Goal: Information Seeking & Learning: Understand process/instructions

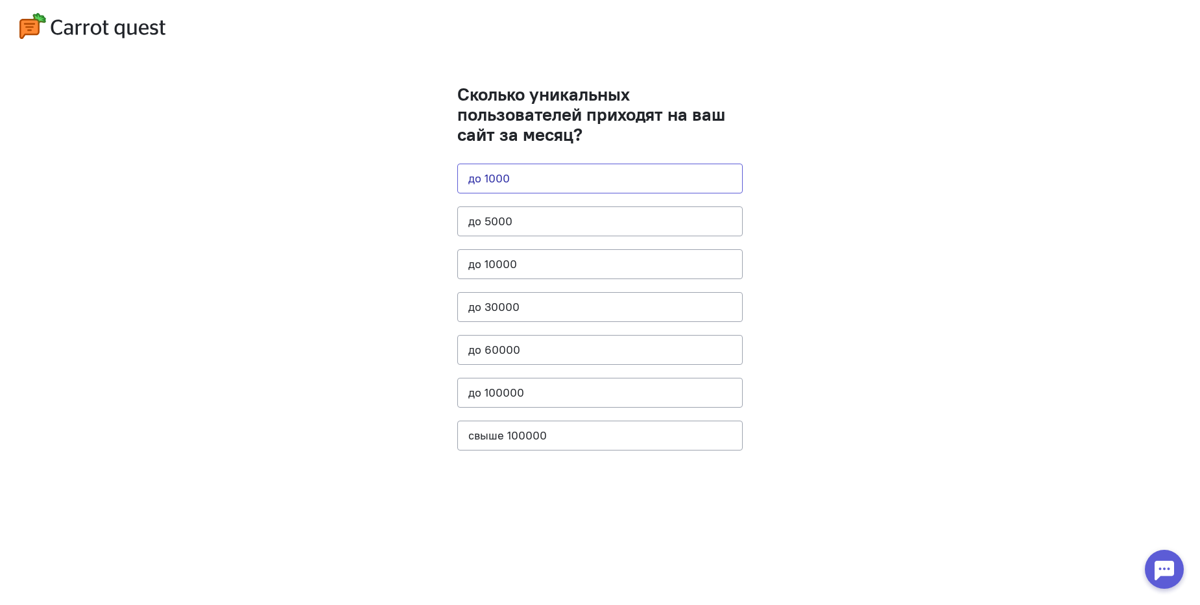
click at [615, 176] on button "до 1000" at bounding box center [599, 179] width 285 height 30
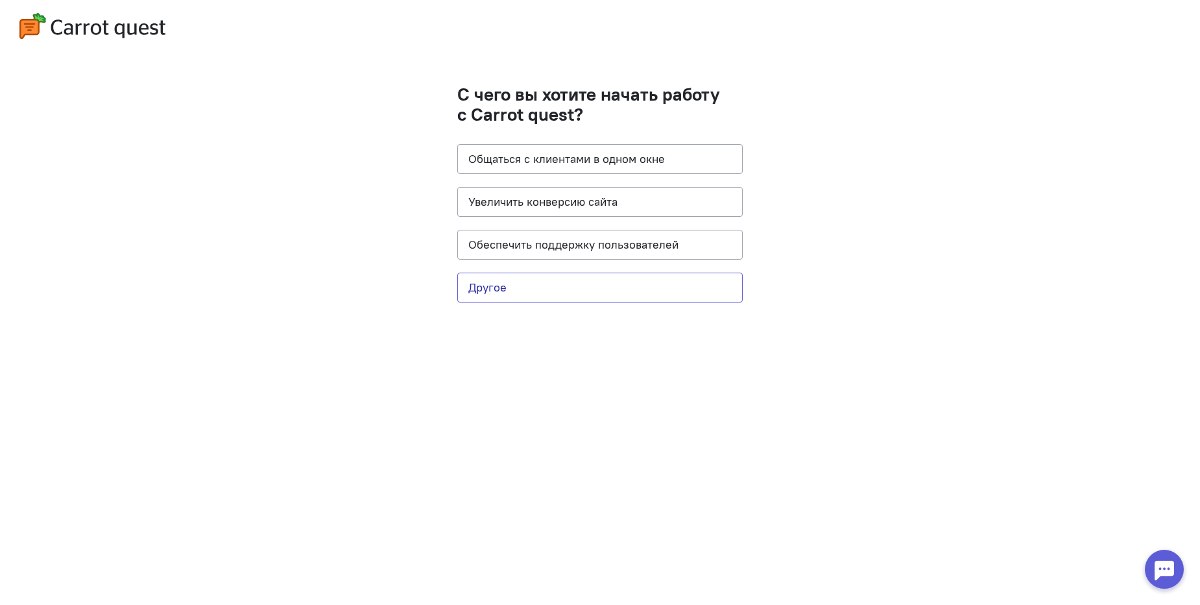
click at [613, 280] on button "Другое" at bounding box center [599, 288] width 285 height 30
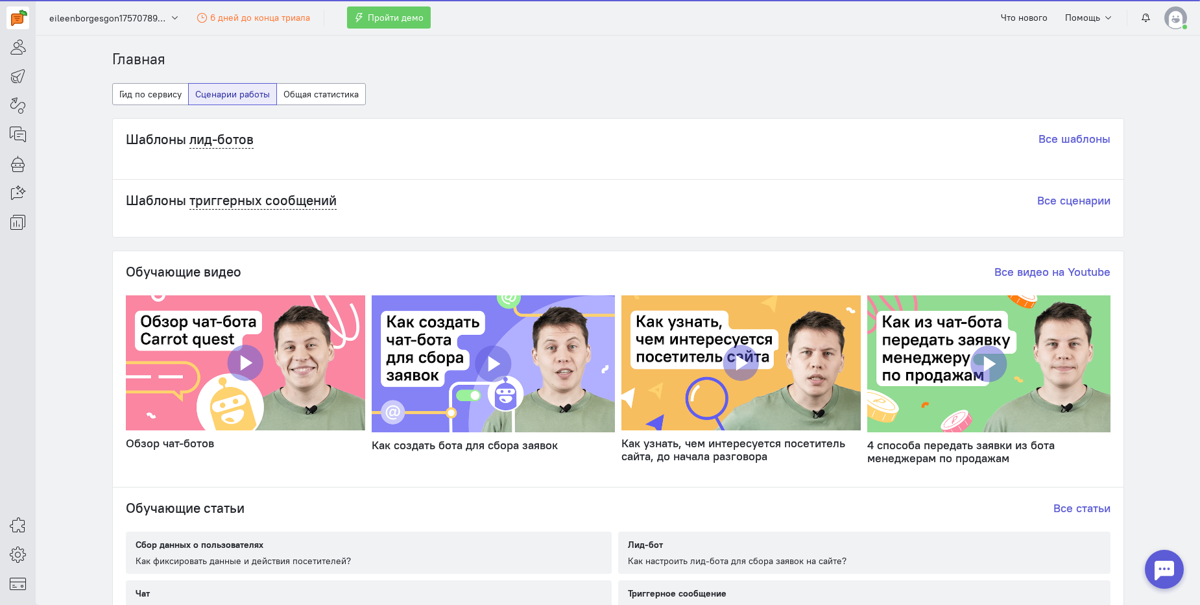
click at [603, 245] on cq-dashboard-scenarios-tab-widget "Шаблоны лид-ботов Все шаблоны Шаблоны триггерных сообщений Все сценарии Обучающ…" at bounding box center [618, 426] width 1012 height 616
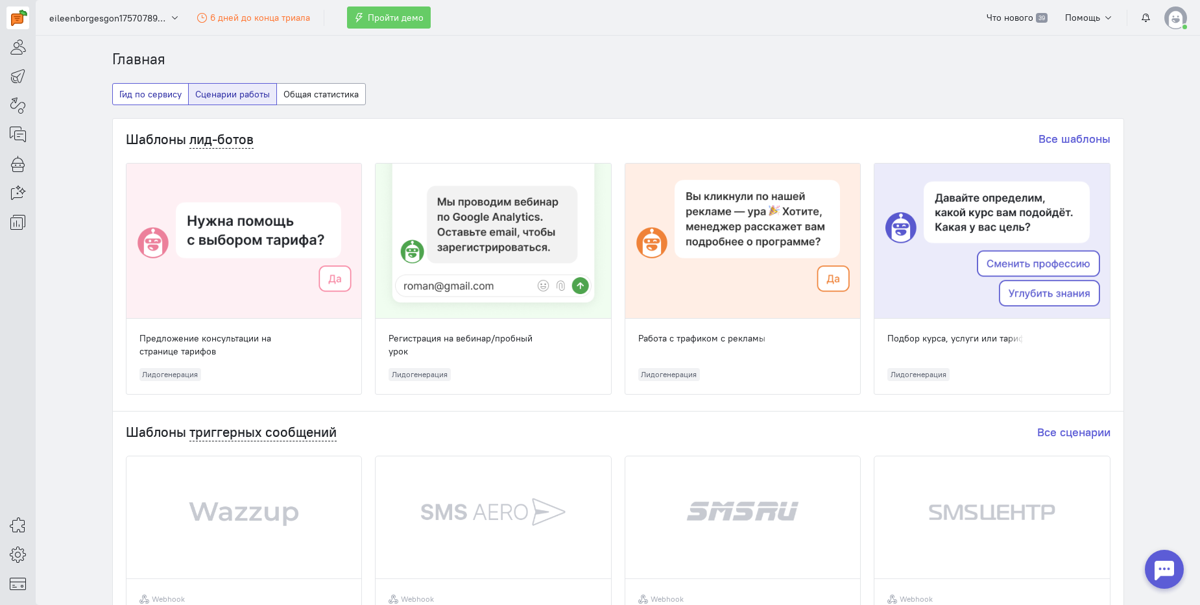
click at [143, 101] on button "Гид по сервису" at bounding box center [150, 94] width 77 height 22
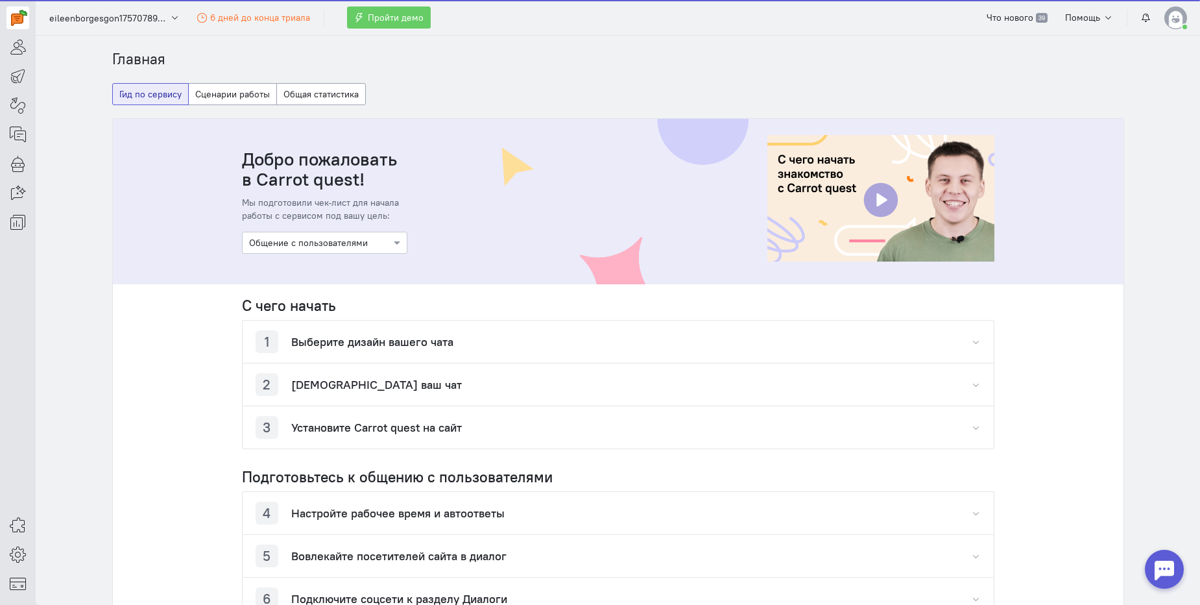
click at [427, 322] on div "1 Выберите дизайн вашего чата" at bounding box center [618, 342] width 751 height 42
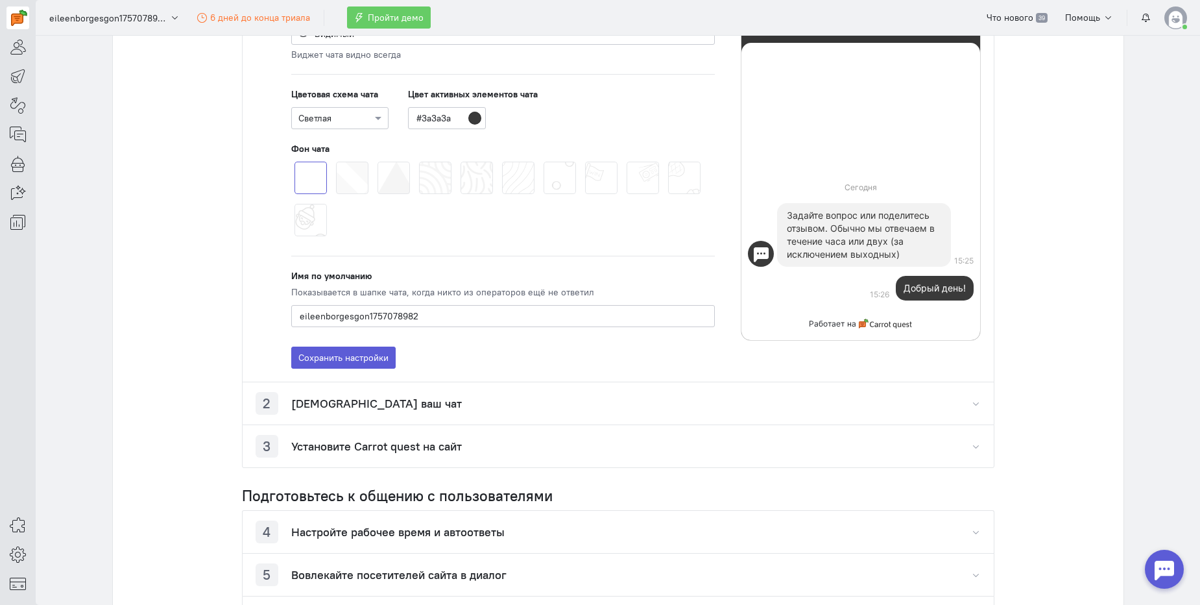
scroll to position [425, 0]
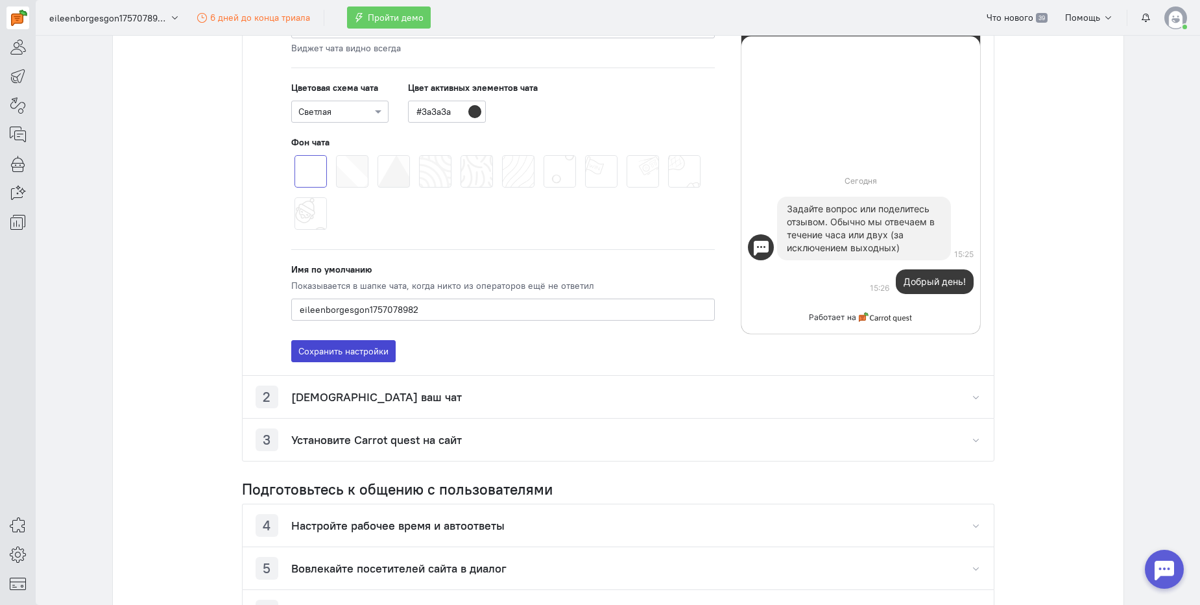
click at [347, 352] on button "Сохранить настройки" at bounding box center [343, 351] width 104 height 22
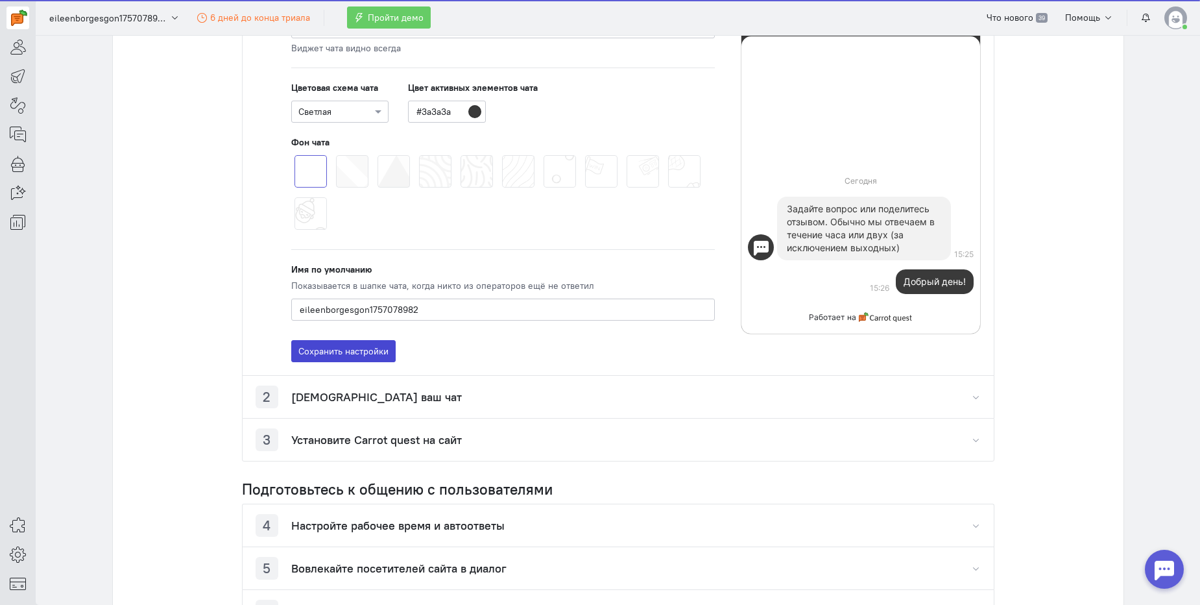
scroll to position [478, 0]
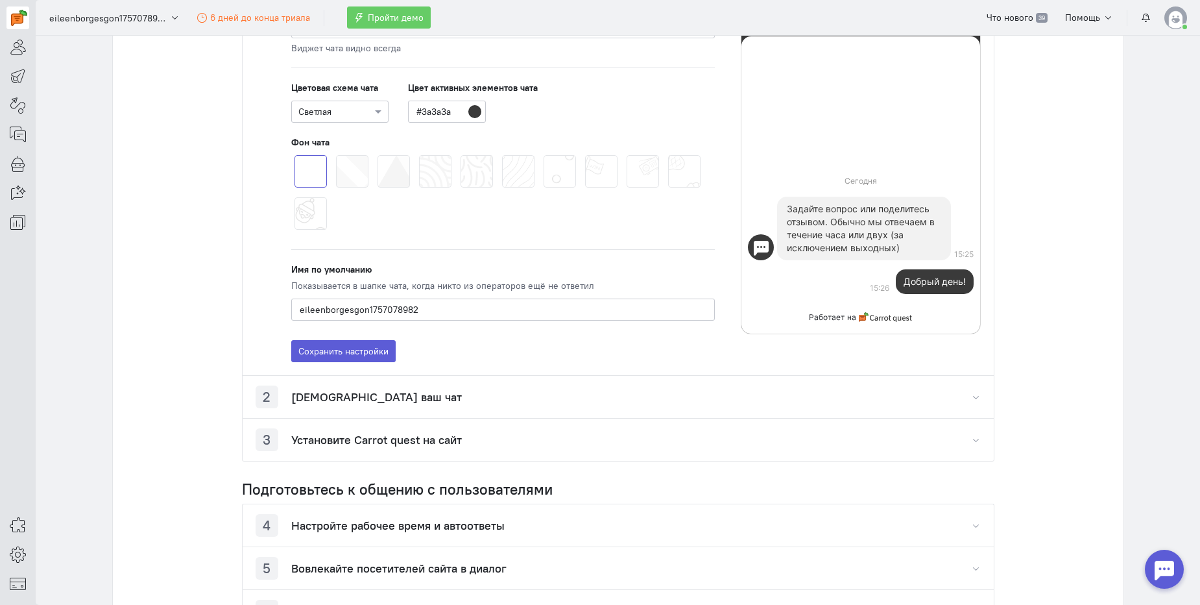
click at [373, 448] on div "3 Установите Carrot quest на сайт" at bounding box center [359, 439] width 206 height 23
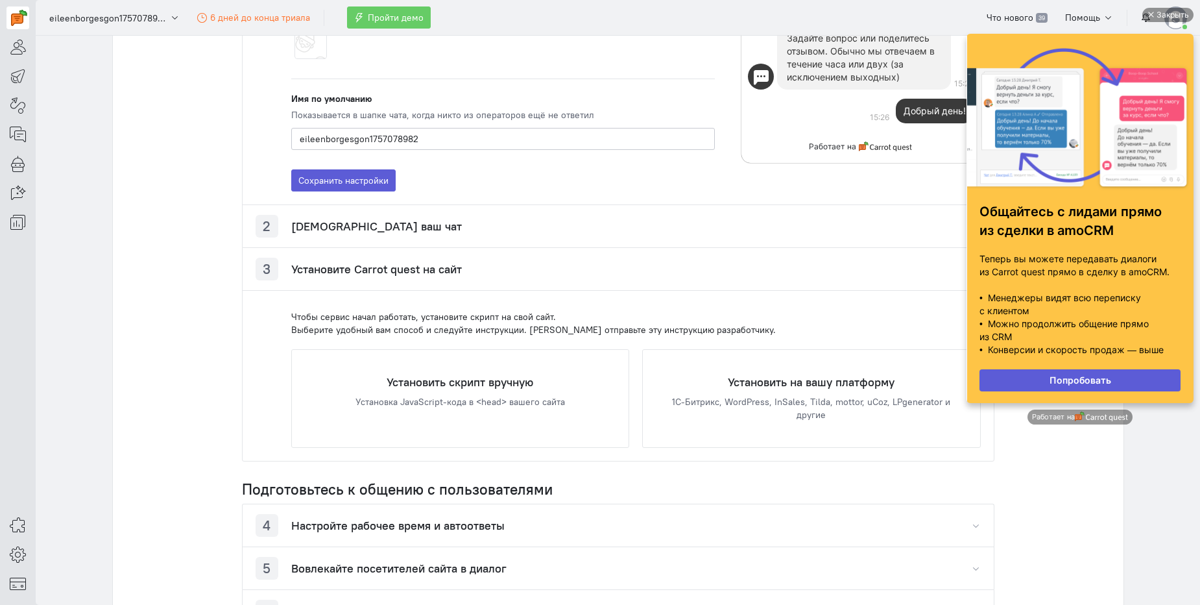
scroll to position [0, 0]
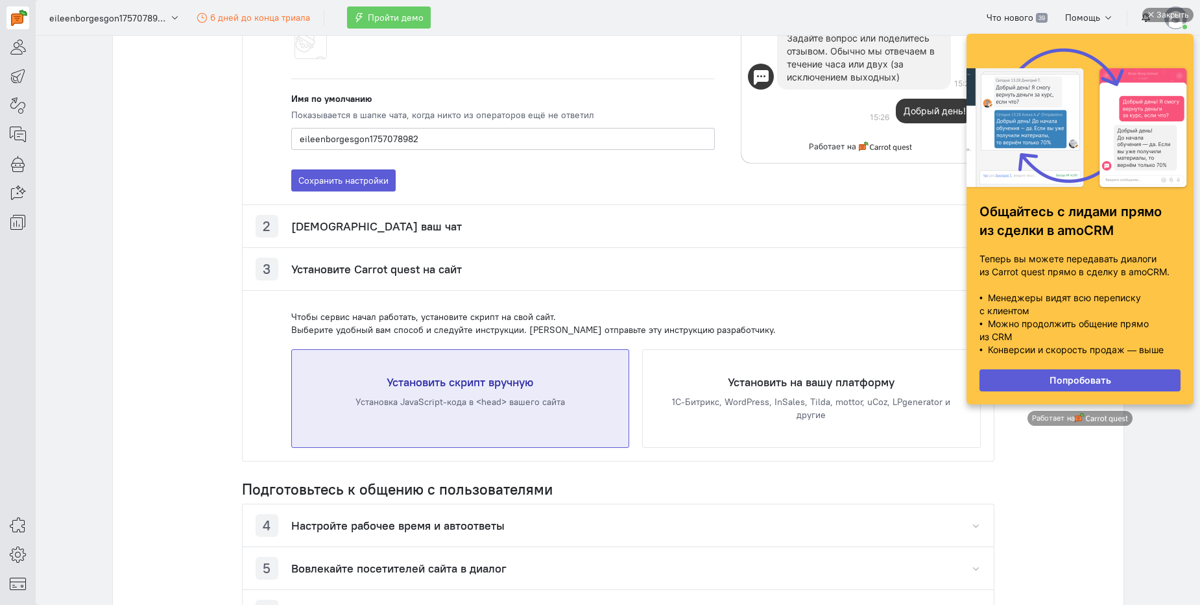
click at [505, 382] on h4 "Установить скрипт вручную" at bounding box center [460, 382] width 285 height 13
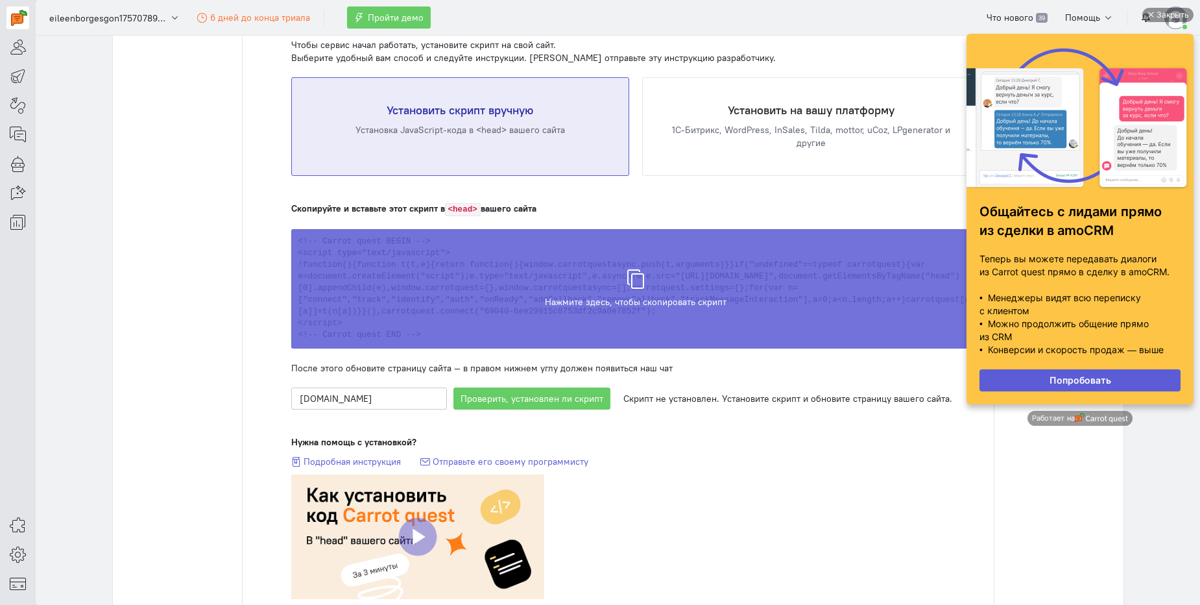
scroll to position [916, 0]
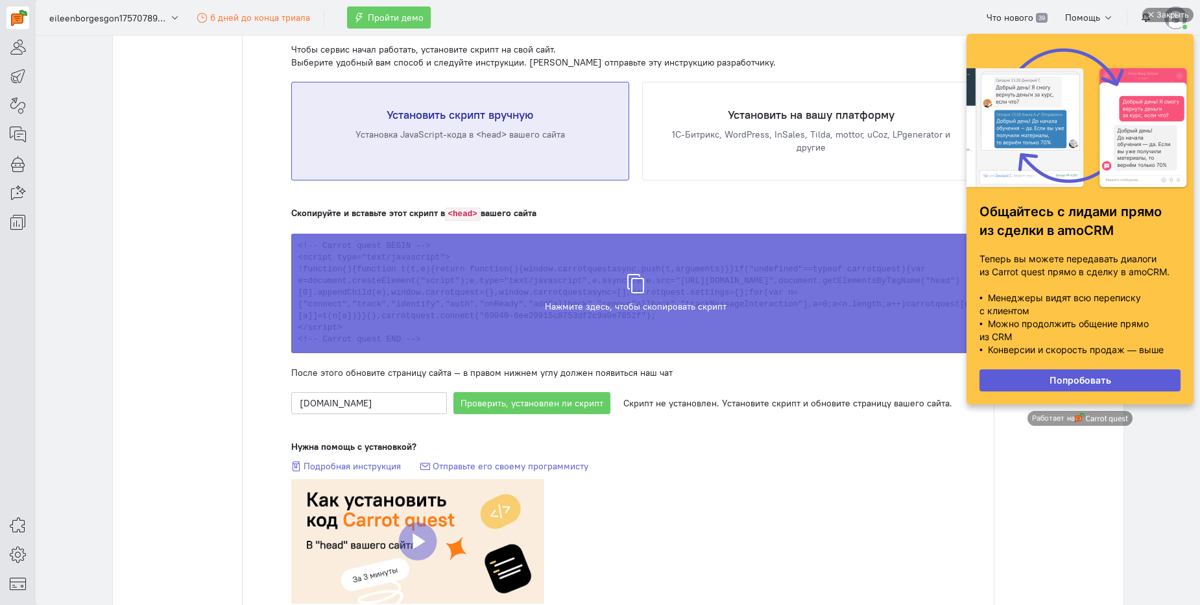
click at [638, 302] on span "Скрипт скопирован в буфер обмена" at bounding box center [636, 299] width 152 height 13
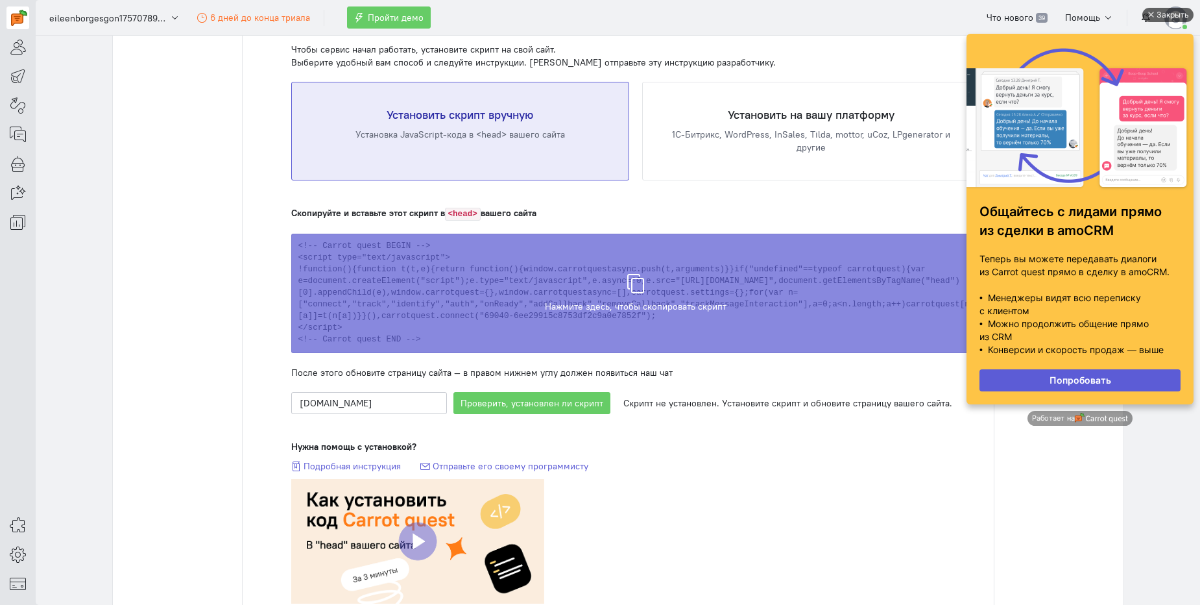
click at [1176, 12] on div "Закрыть" at bounding box center [1173, 15] width 32 height 14
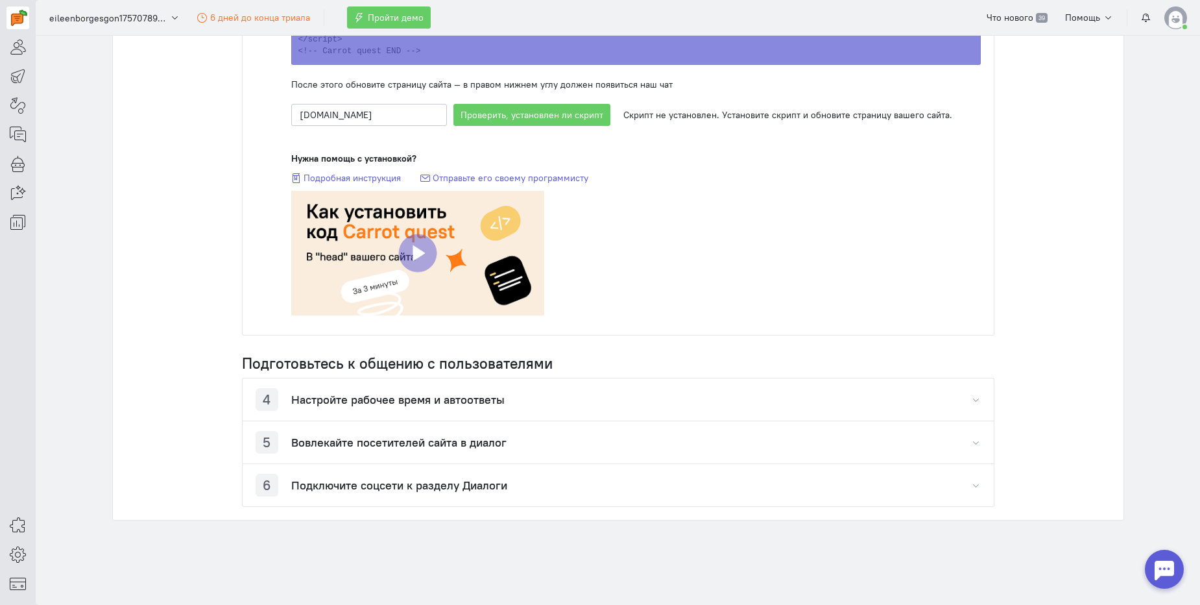
scroll to position [0, 0]
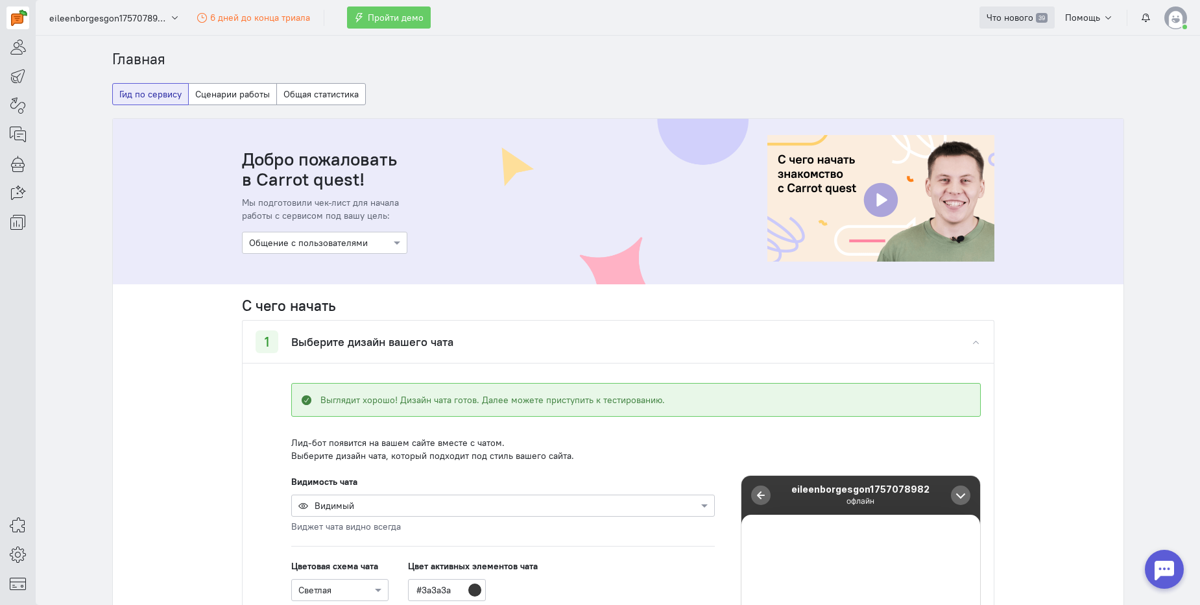
click at [1020, 23] on span "Что нового" at bounding box center [1010, 18] width 47 height 12
